Goal: Task Accomplishment & Management: Complete application form

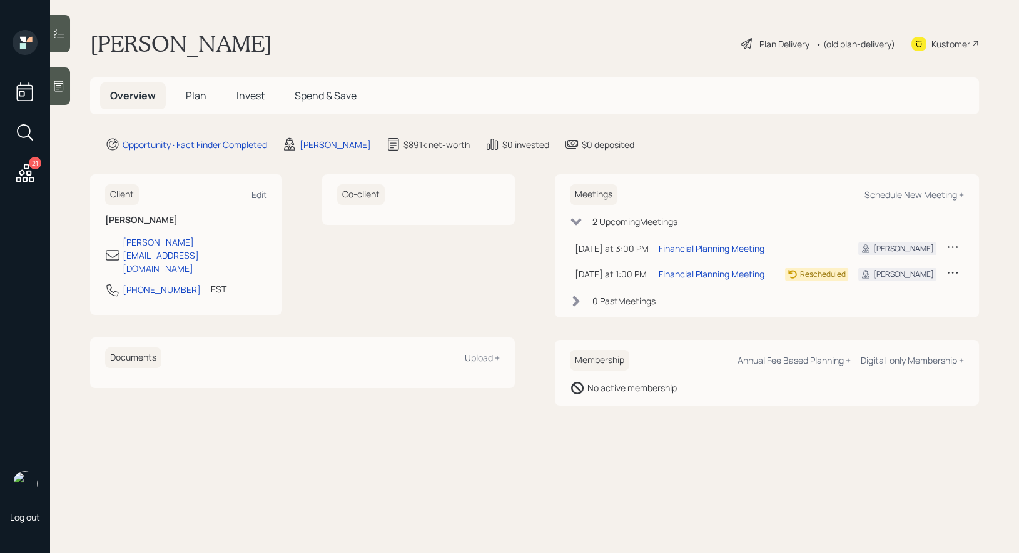
click at [62, 88] on icon at bounding box center [59, 86] width 13 height 13
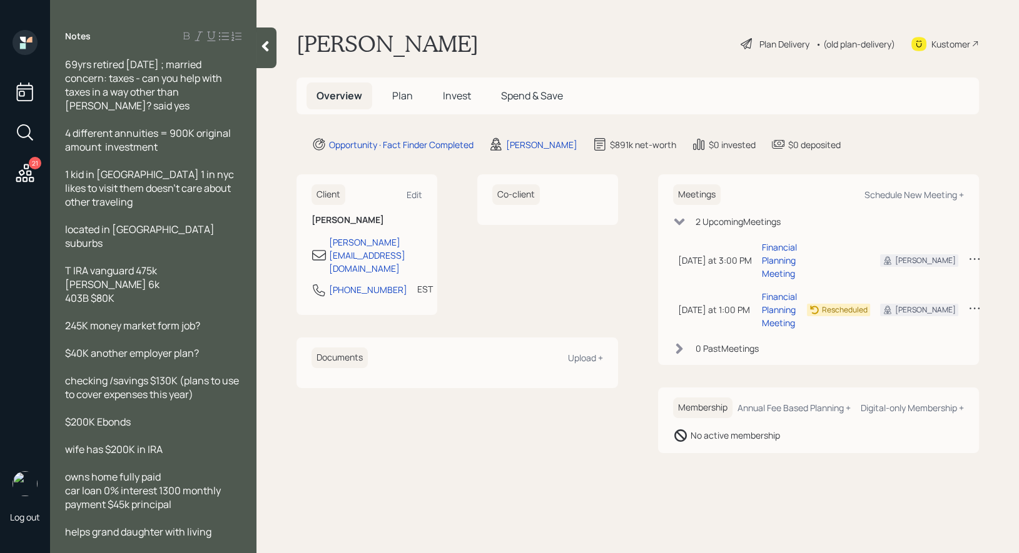
scroll to position [4, 0]
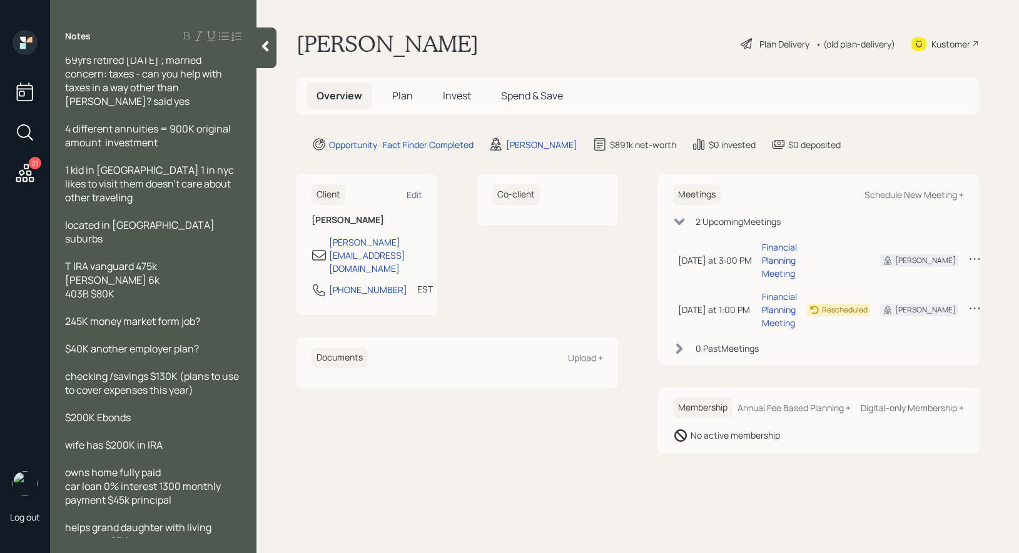
click at [404, 93] on span "Plan" at bounding box center [402, 96] width 21 height 14
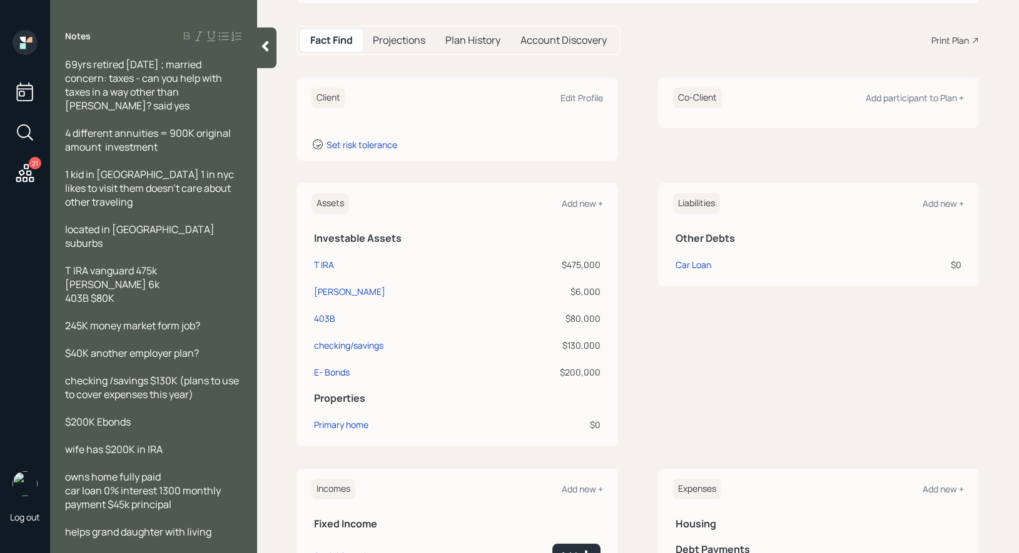
scroll to position [119, 0]
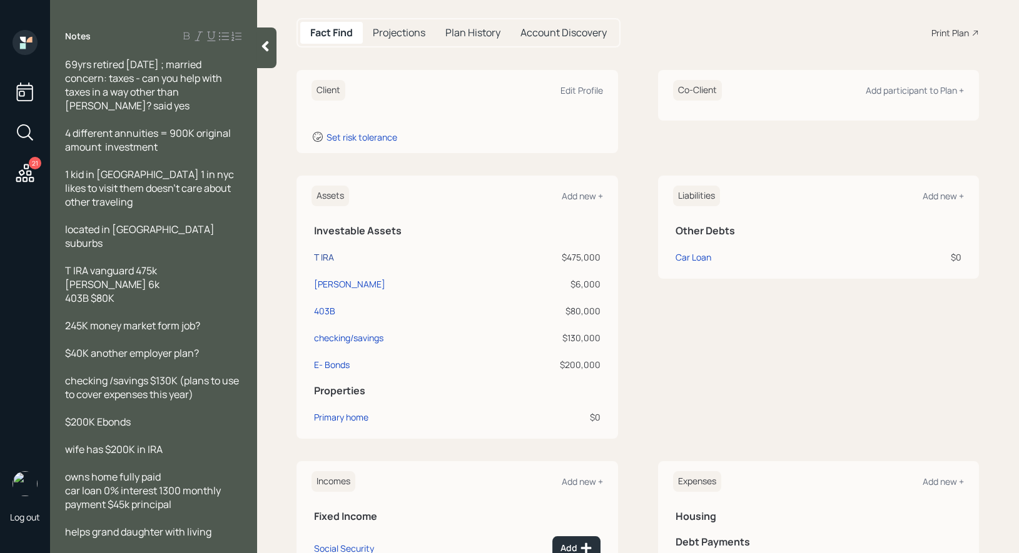
click at [316, 261] on div "T IRA" at bounding box center [324, 257] width 20 height 13
select select "taxable"
select select "balanced"
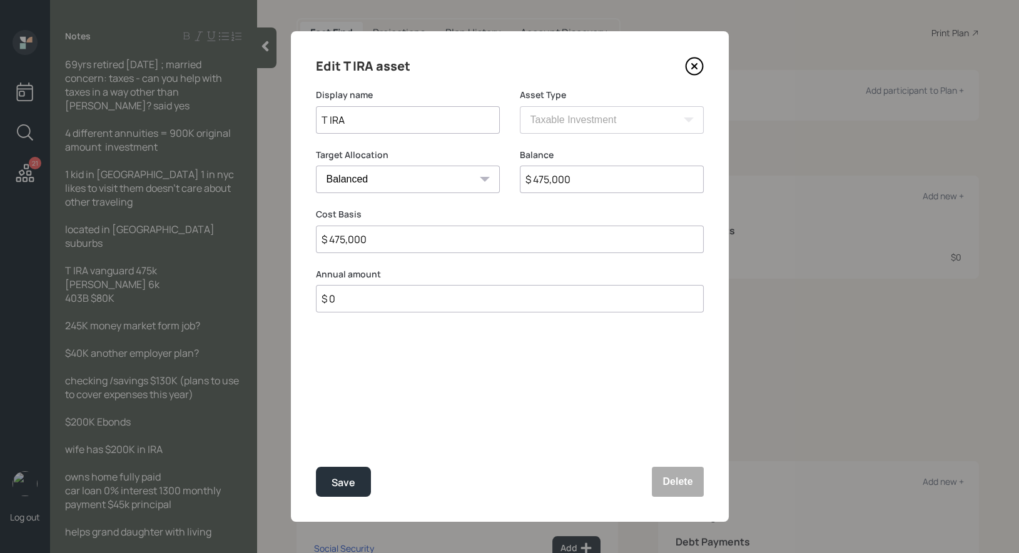
click at [330, 124] on input "T IRA" at bounding box center [408, 120] width 184 height 28
type input "IRA"
click at [692, 71] on icon at bounding box center [694, 66] width 19 height 19
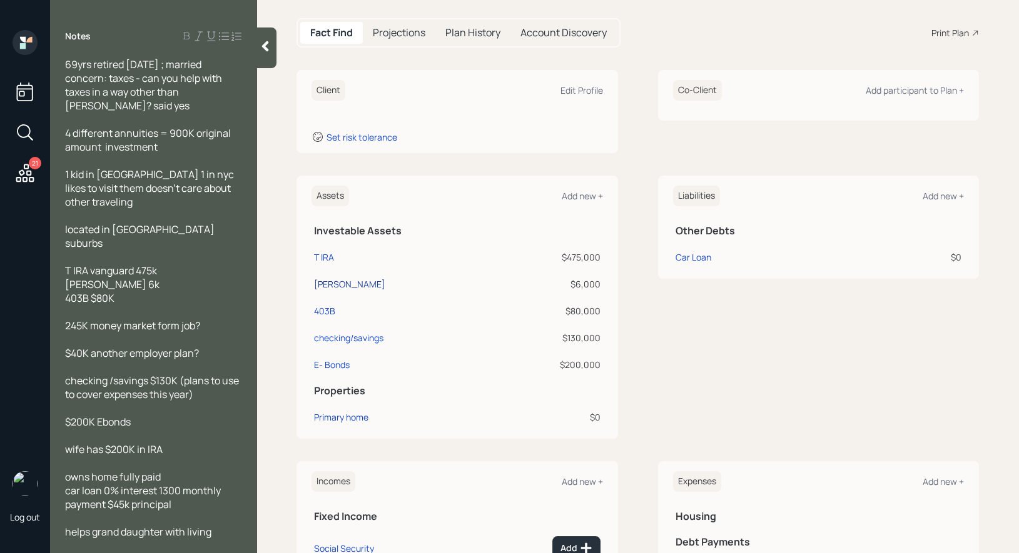
click at [335, 284] on div "[PERSON_NAME]" at bounding box center [349, 284] width 71 height 13
select select "taxable"
select select "balanced"
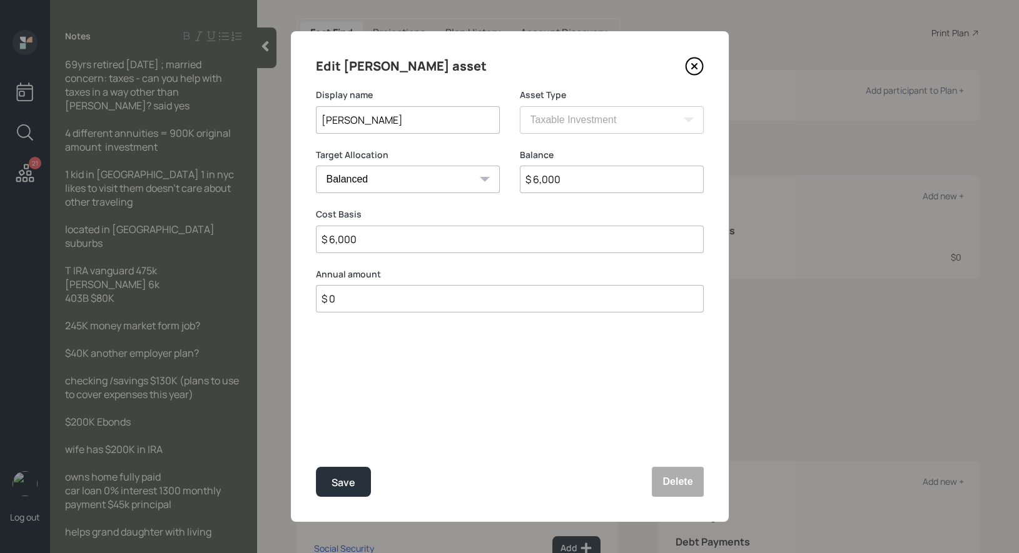
click at [699, 63] on icon at bounding box center [694, 66] width 19 height 19
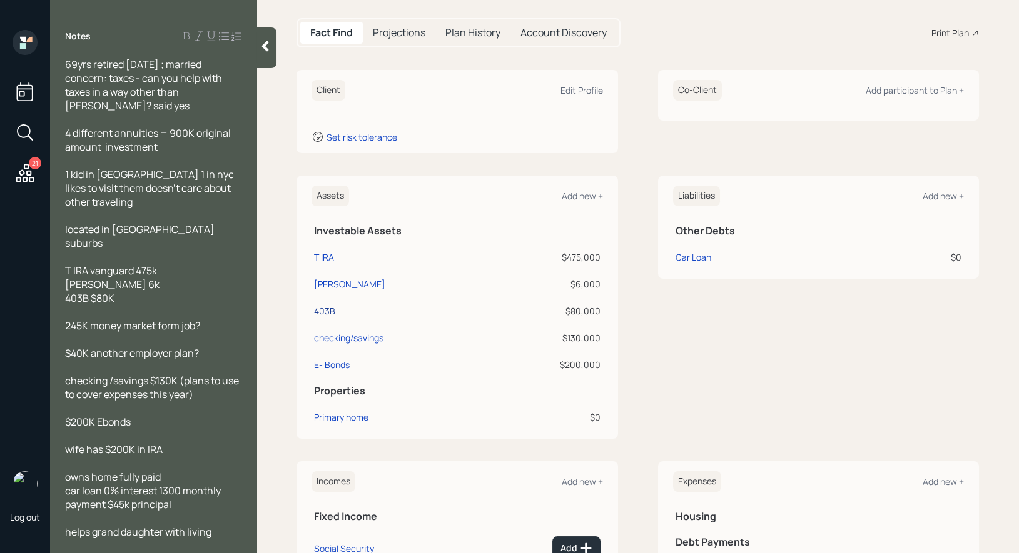
click at [321, 310] on div "403B" at bounding box center [324, 311] width 21 height 13
select select "public_school_sponsored"
select select "balanced"
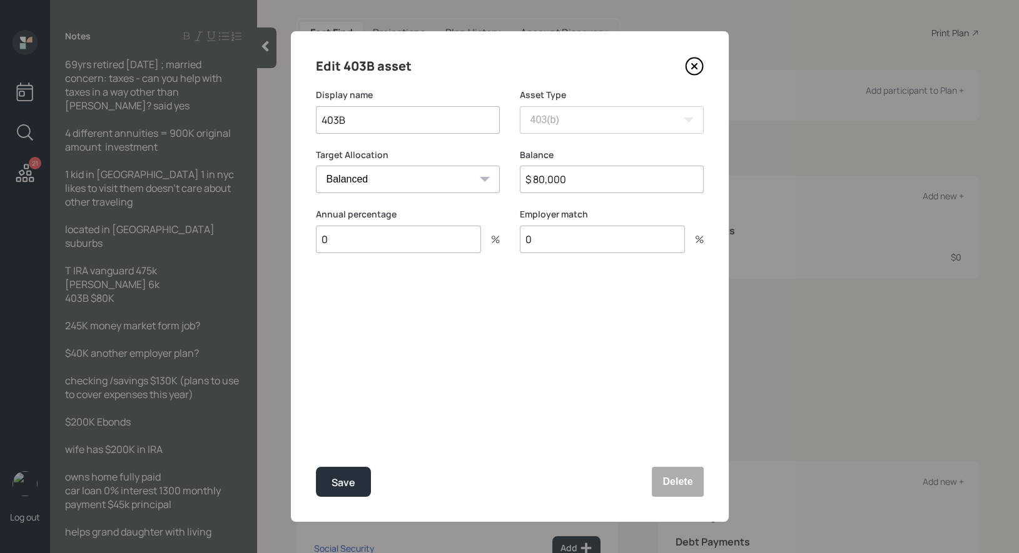
click at [693, 66] on icon at bounding box center [693, 66] width 5 height 5
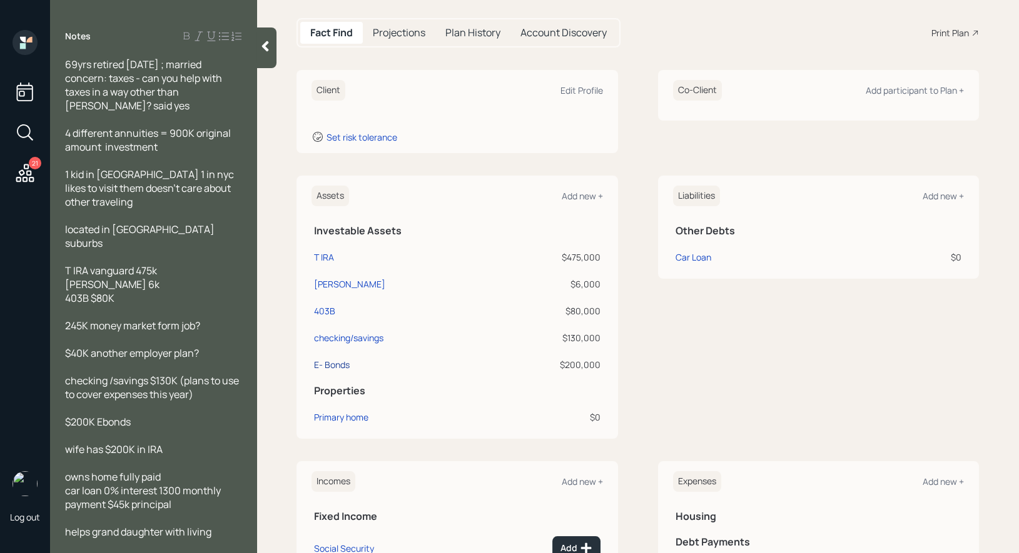
click at [326, 363] on div "E- Bonds" at bounding box center [332, 364] width 36 height 13
select select "taxable"
select select "balanced"
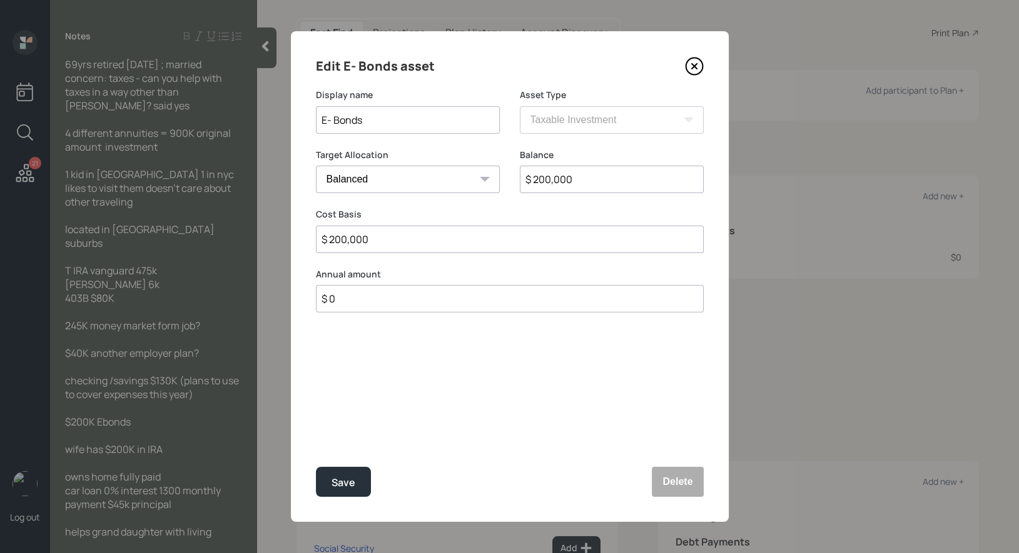
click at [695, 62] on icon at bounding box center [694, 66] width 19 height 19
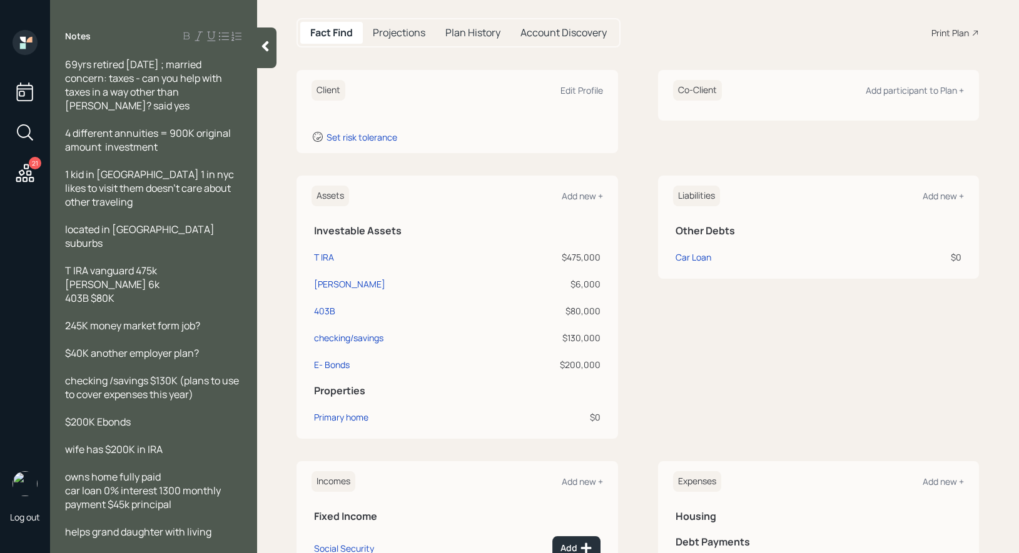
scroll to position [4, 0]
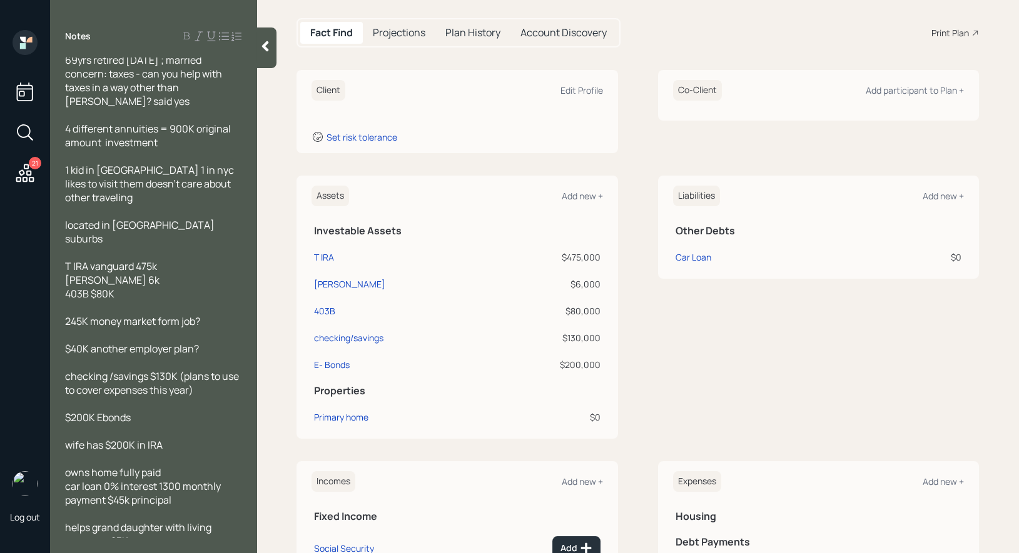
click at [124, 487] on span "owns home fully paid car loan 0% interest 1300 monthly payment $45k principal" at bounding box center [144, 486] width 158 height 41
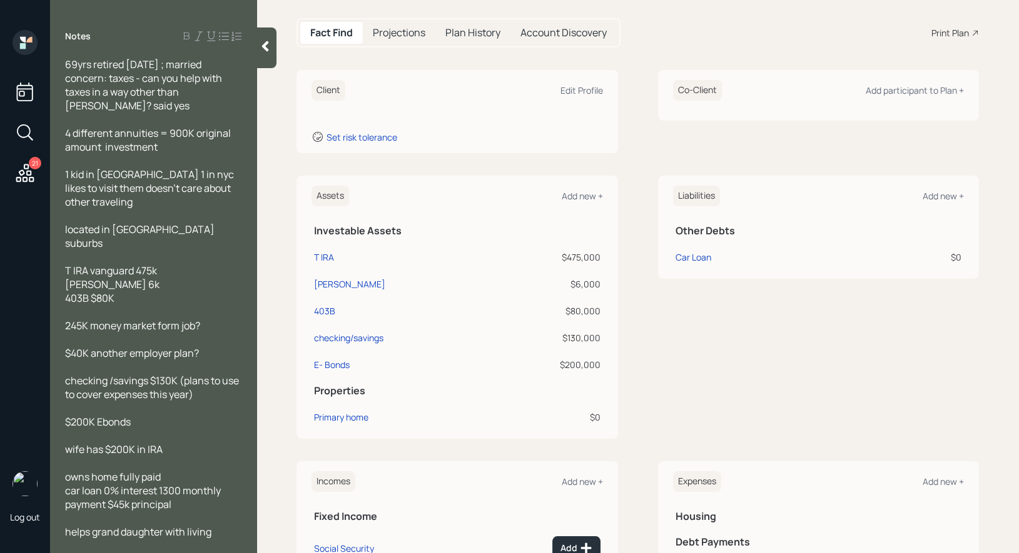
click at [119, 264] on span "T IRA vanguard 475k [PERSON_NAME] 6k 403B $80K" at bounding box center [112, 284] width 94 height 41
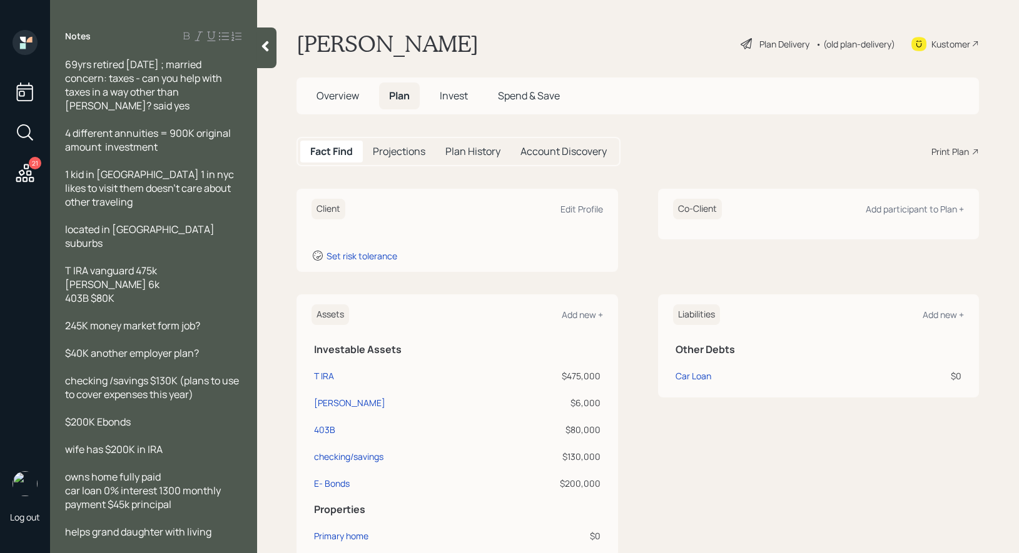
click at [795, 45] on div "Plan Delivery" at bounding box center [784, 44] width 50 height 13
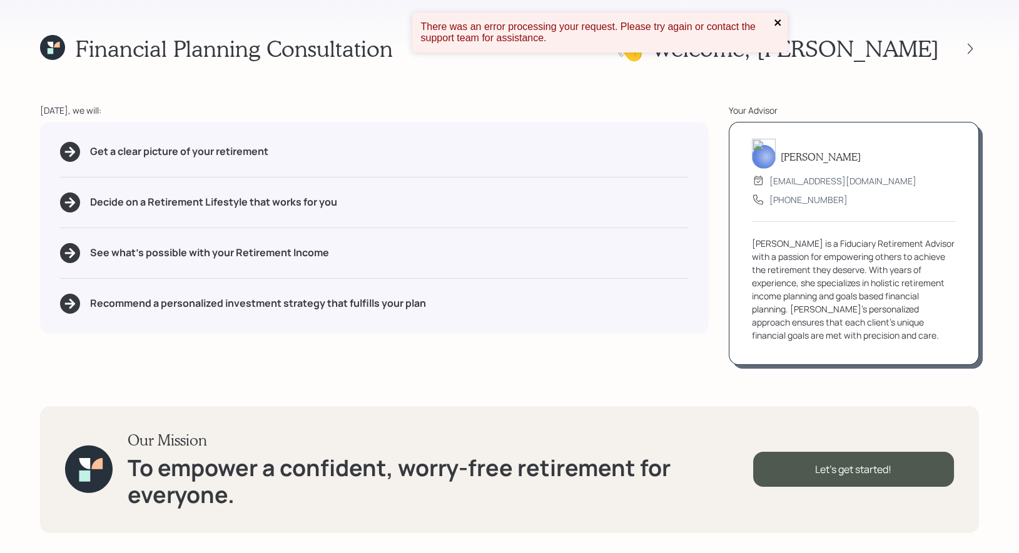
click at [775, 23] on icon "close" at bounding box center [778, 23] width 9 height 10
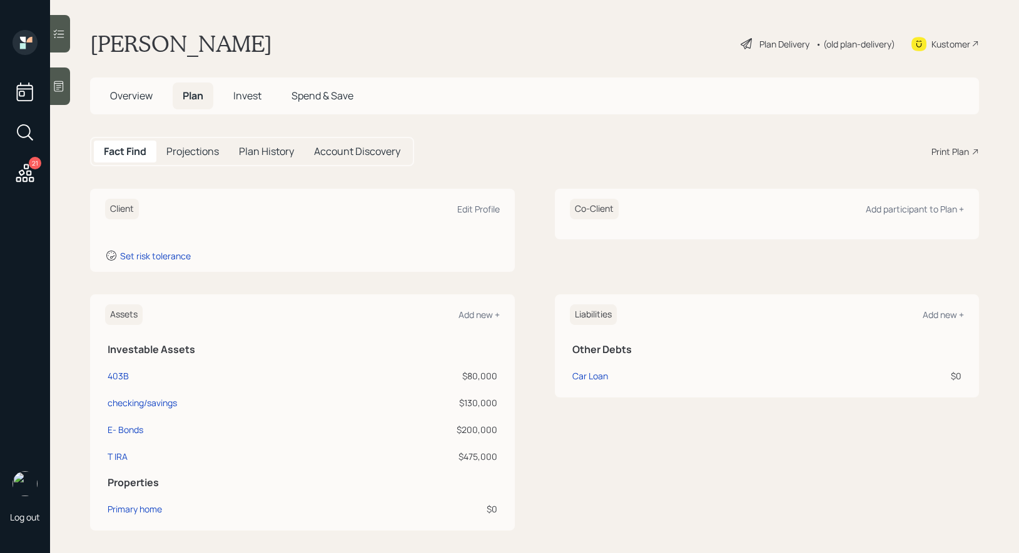
click at [62, 86] on icon at bounding box center [59, 86] width 13 height 13
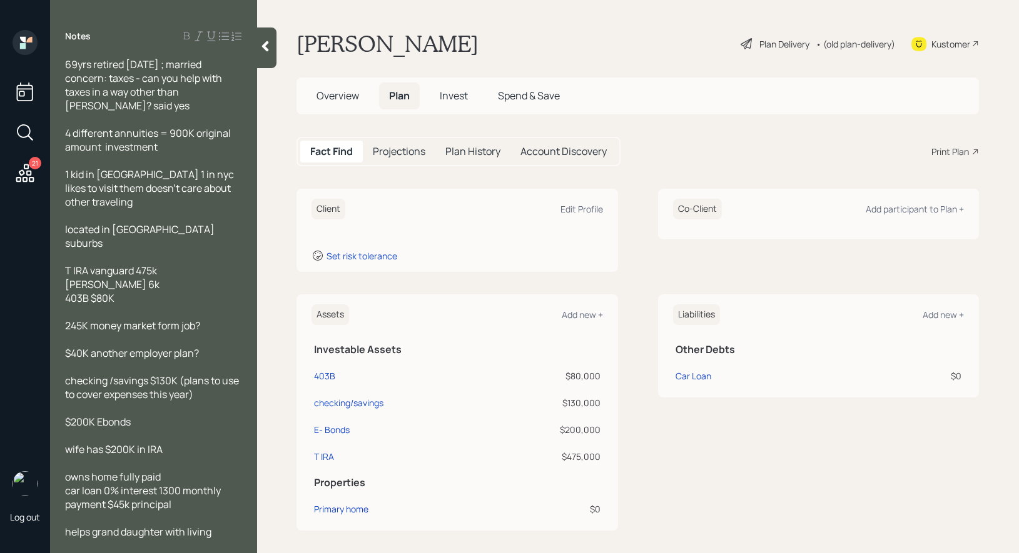
scroll to position [4, 0]
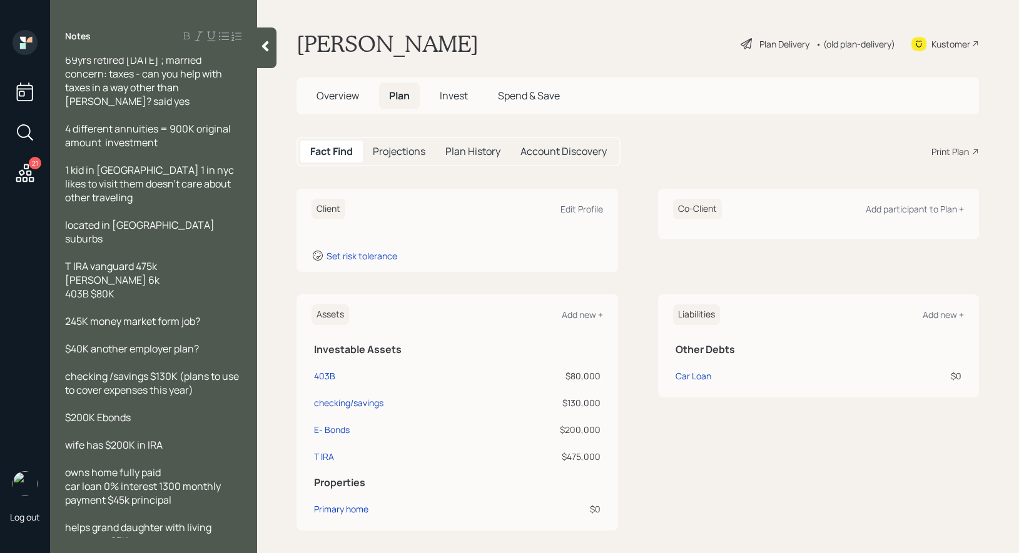
click at [755, 36] on div "Plan Delivery • (old plan-delivery)" at bounding box center [817, 44] width 157 height 28
click at [747, 43] on icon at bounding box center [745, 43] width 11 height 11
